Goal: Find specific page/section: Find specific page/section

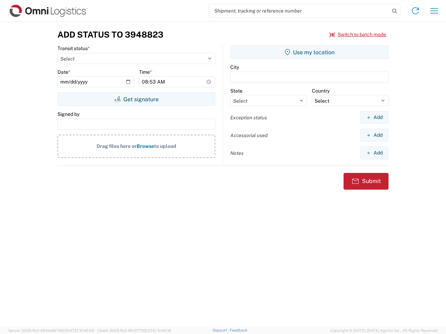
click at [299, 11] on input "search" at bounding box center [299, 10] width 180 height 13
click at [394, 11] on icon at bounding box center [394, 11] width 10 height 10
click at [415, 11] on icon at bounding box center [415, 10] width 11 height 11
click at [434, 11] on icon "button" at bounding box center [434, 10] width 8 height 5
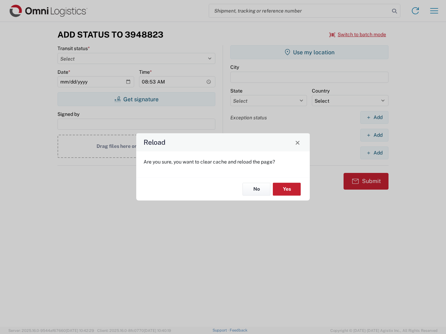
click at [136, 99] on div "Reload Are you sure, you want to clear cache and reload the page? No Yes" at bounding box center [223, 167] width 446 height 334
click at [309, 52] on div "Reload Are you sure, you want to clear cache and reload the page? No Yes" at bounding box center [223, 167] width 446 height 334
click at [374, 117] on div "Reload Are you sure, you want to clear cache and reload the page? No Yes" at bounding box center [223, 167] width 446 height 334
click at [374, 135] on div "Reload Are you sure, you want to clear cache and reload the page? No Yes" at bounding box center [223, 167] width 446 height 334
click at [374, 153] on div "Reload Are you sure, you want to clear cache and reload the page? No Yes" at bounding box center [223, 167] width 446 height 334
